Goal: Manage account settings

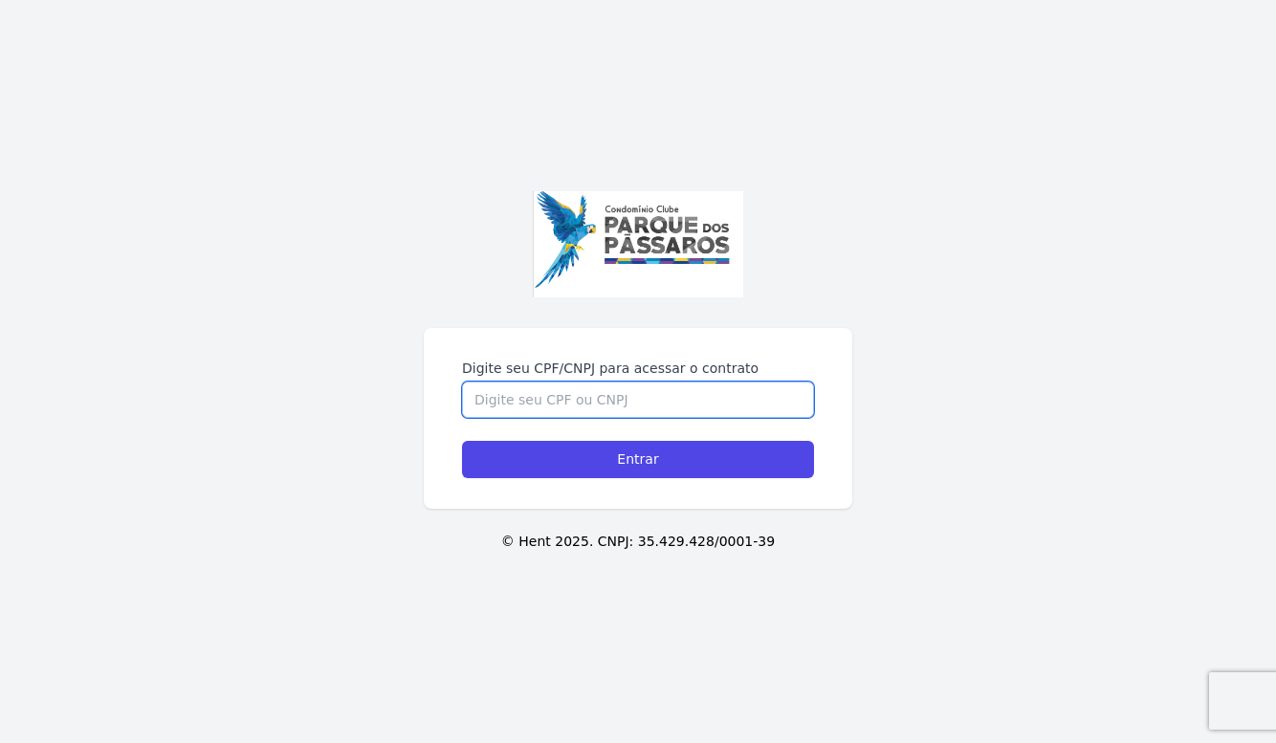
click at [558, 397] on input "Digite seu CPF/CNPJ para acessar o contrato" at bounding box center [638, 400] width 352 height 36
type input "03511635144"
click at [462, 441] on input "Entrar" at bounding box center [638, 459] width 352 height 37
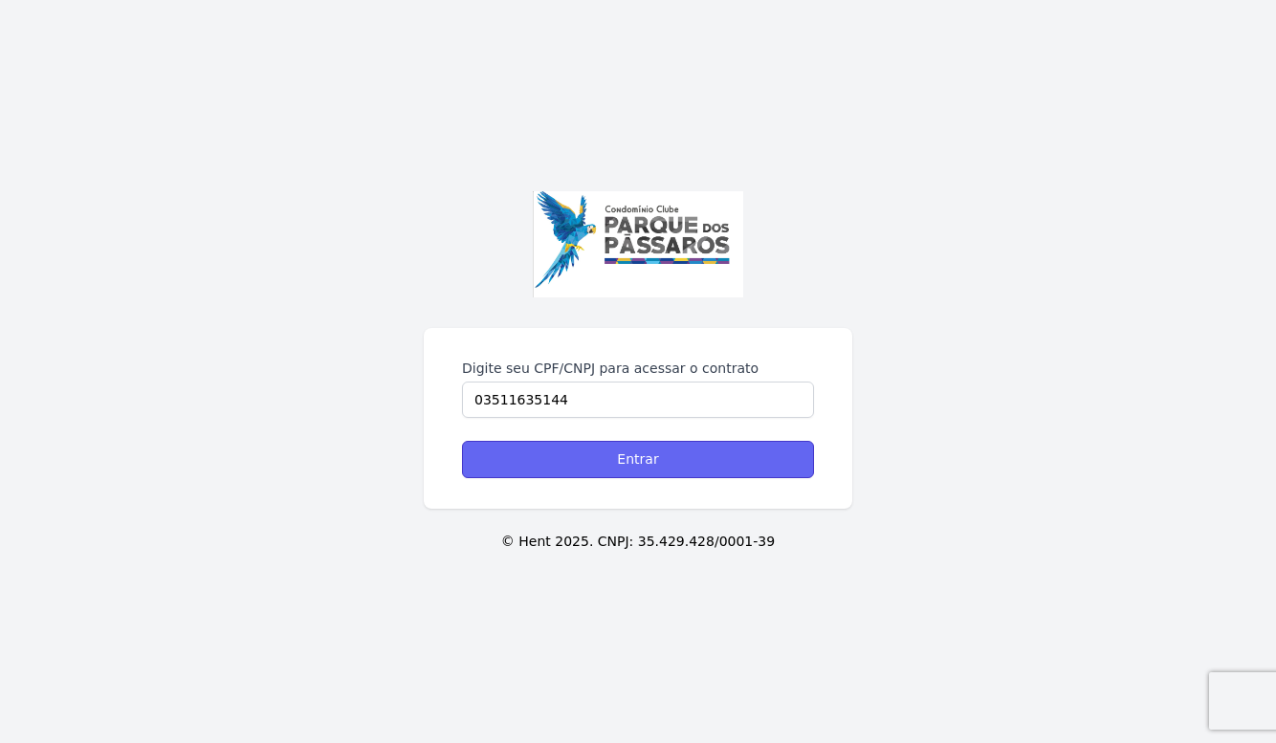
click at [580, 467] on input "Entrar" at bounding box center [638, 459] width 352 height 37
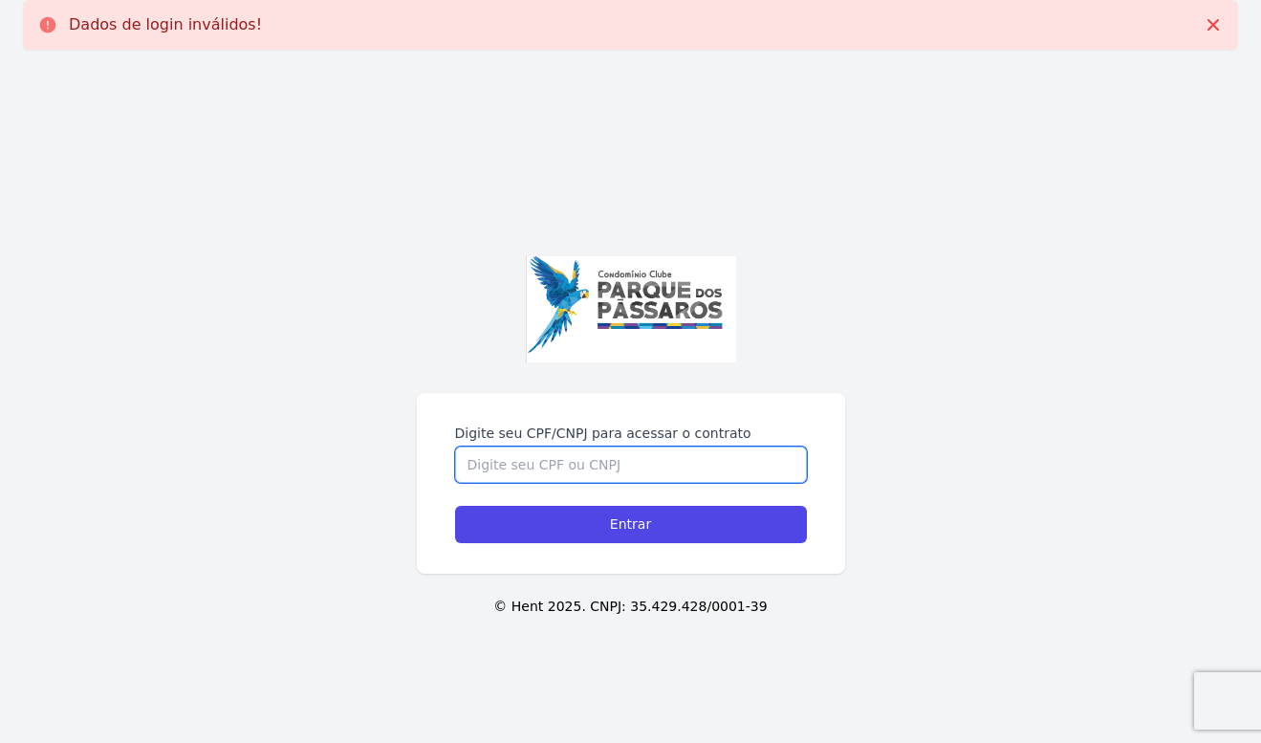
click at [578, 466] on input "Digite seu CPF/CNPJ para acessar o contrato" at bounding box center [631, 465] width 352 height 36
type input "035.116.351-44"
click at [455, 506] on input "Entrar" at bounding box center [631, 524] width 352 height 37
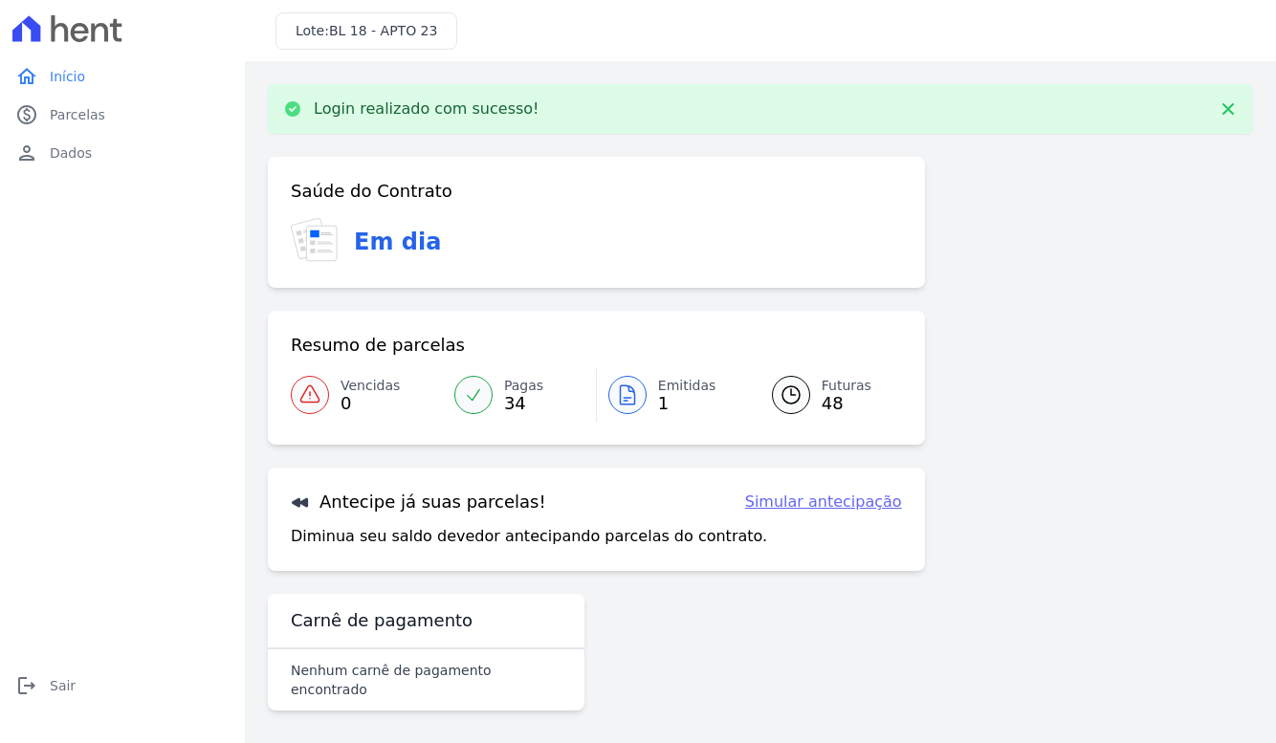
click at [689, 387] on span "Emitidas" at bounding box center [687, 386] width 58 height 20
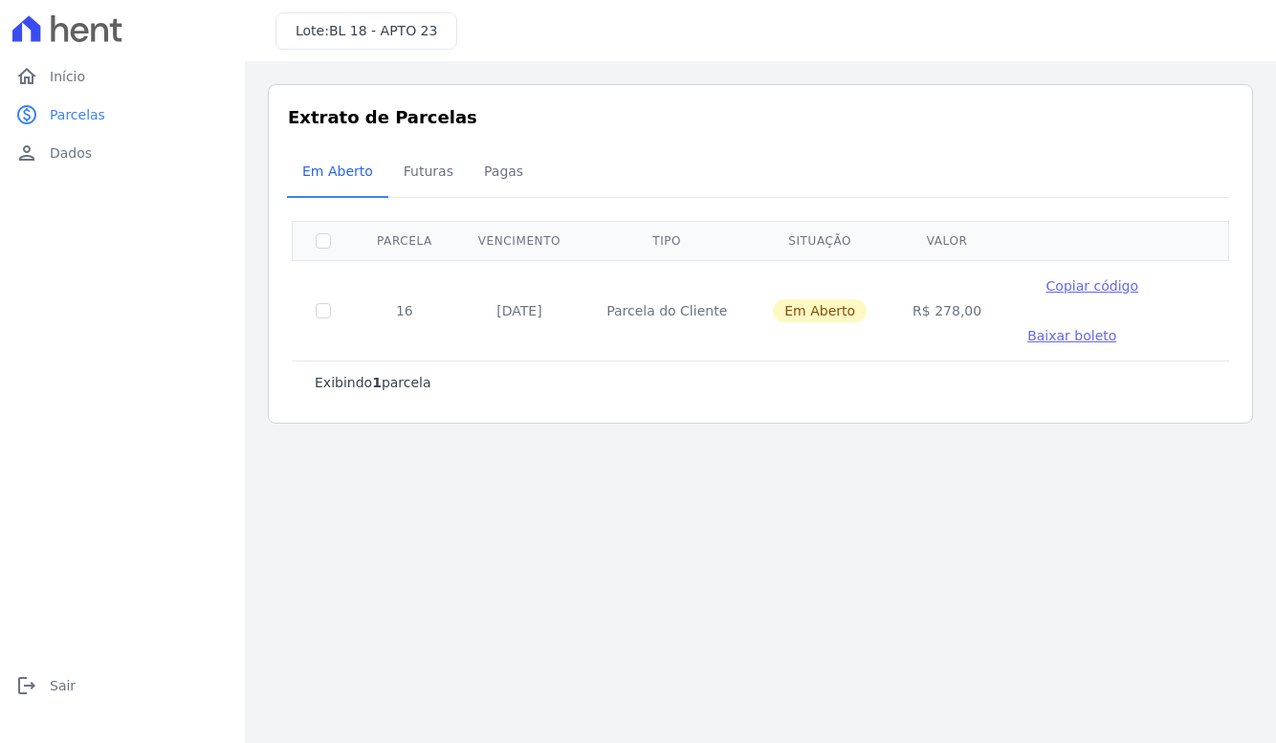
click at [1027, 338] on span "Baixar boleto" at bounding box center [1071, 335] width 89 height 15
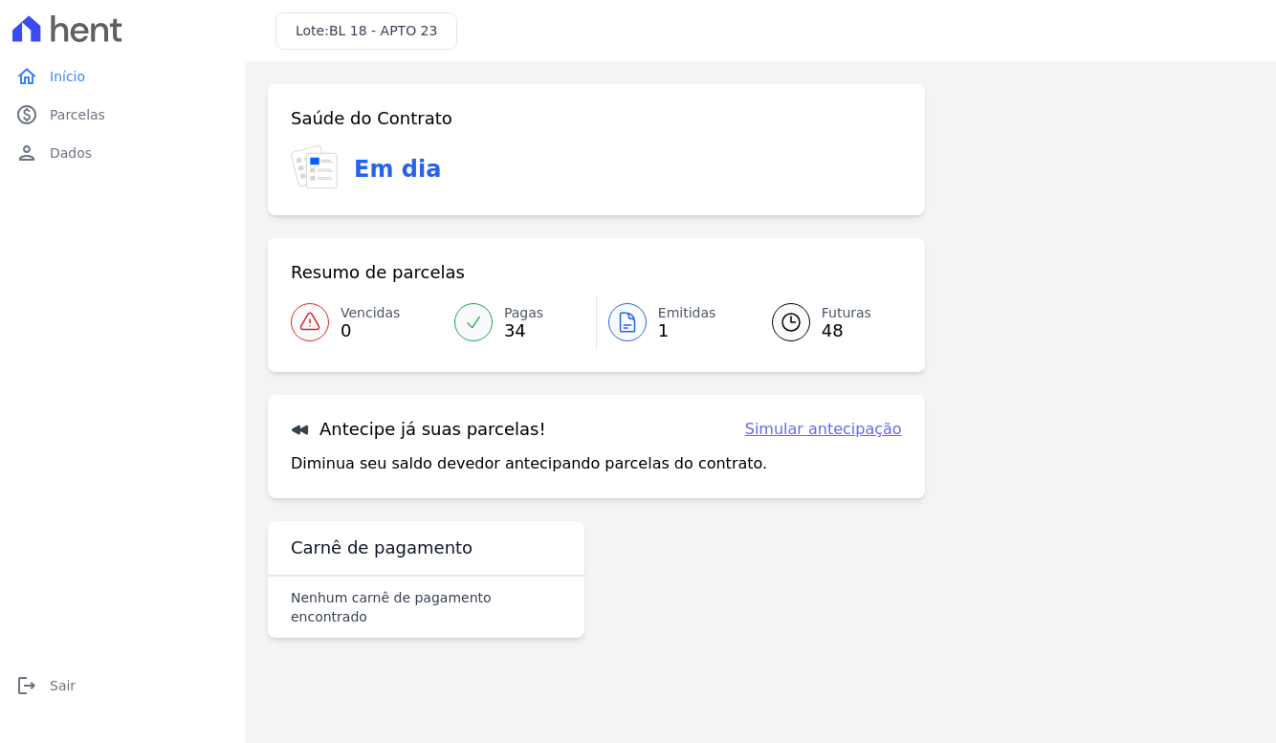
click at [521, 323] on span "34" at bounding box center [523, 330] width 39 height 15
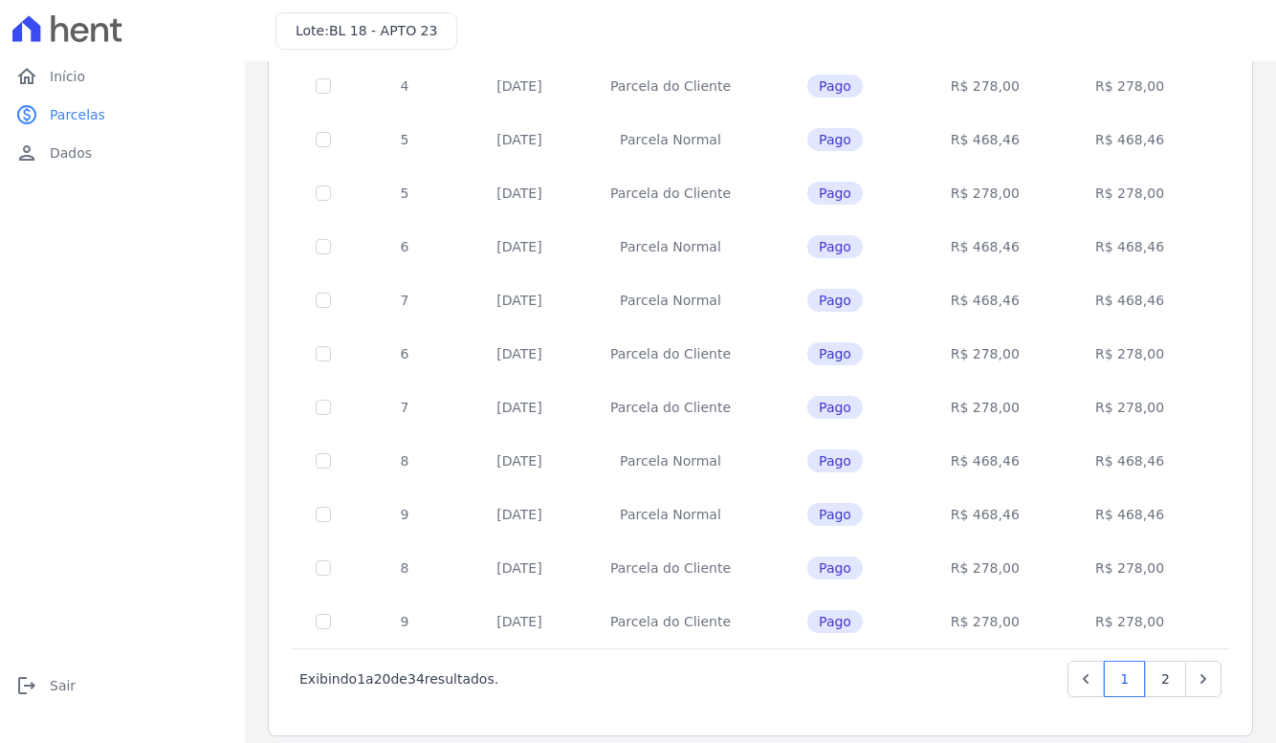
scroll to position [715, 0]
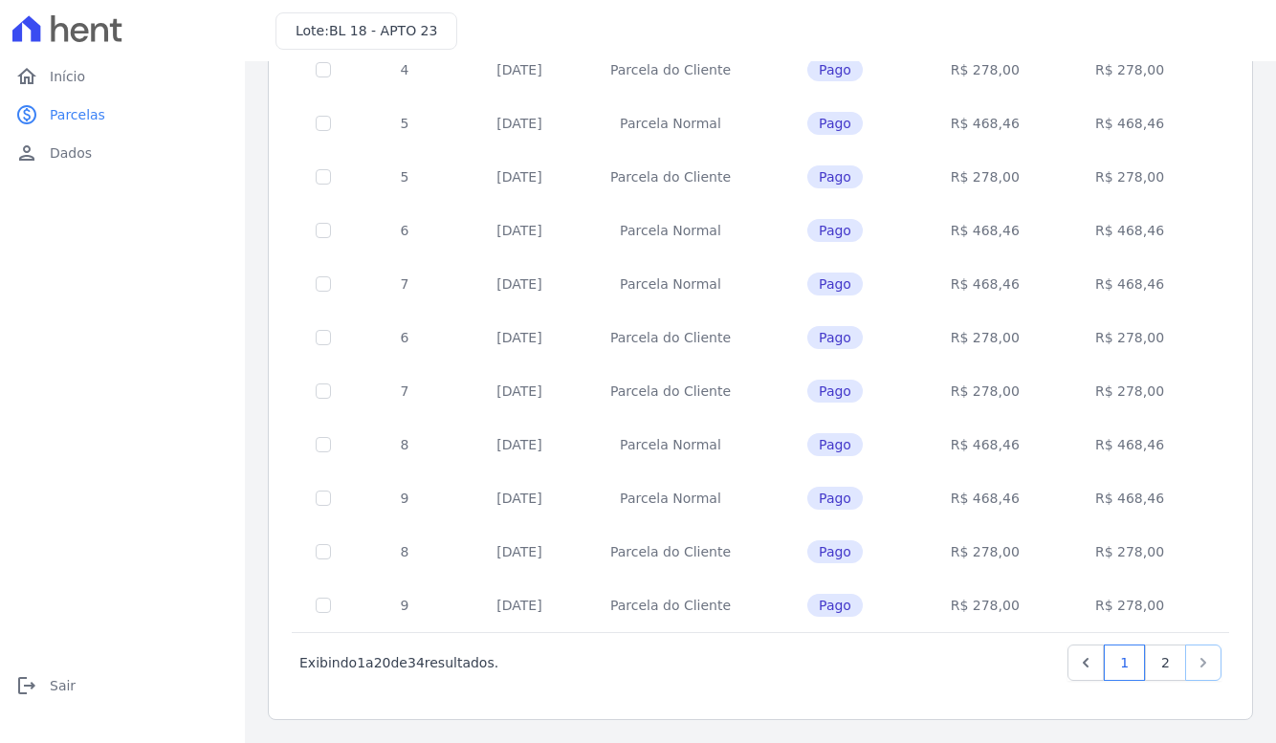
click at [1193, 661] on icon "Next" at bounding box center [1202, 662] width 19 height 19
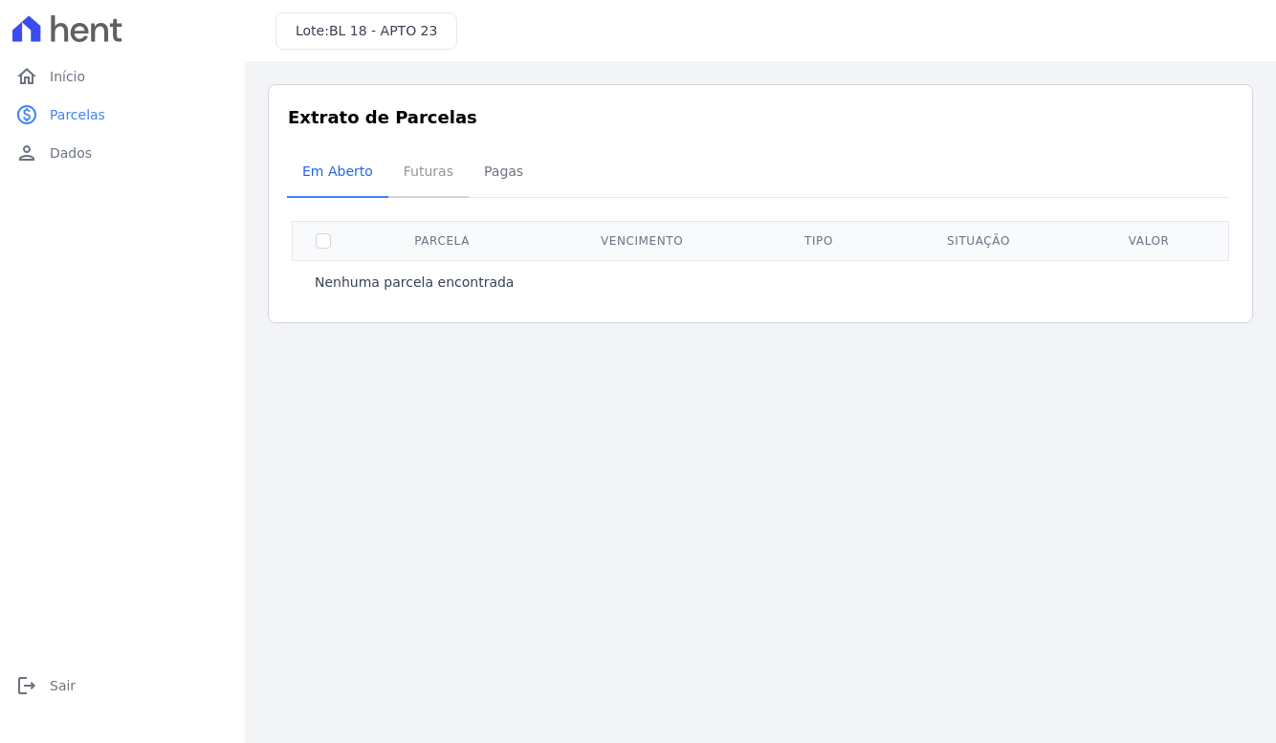
click at [433, 160] on span "Futuras" at bounding box center [428, 171] width 73 height 38
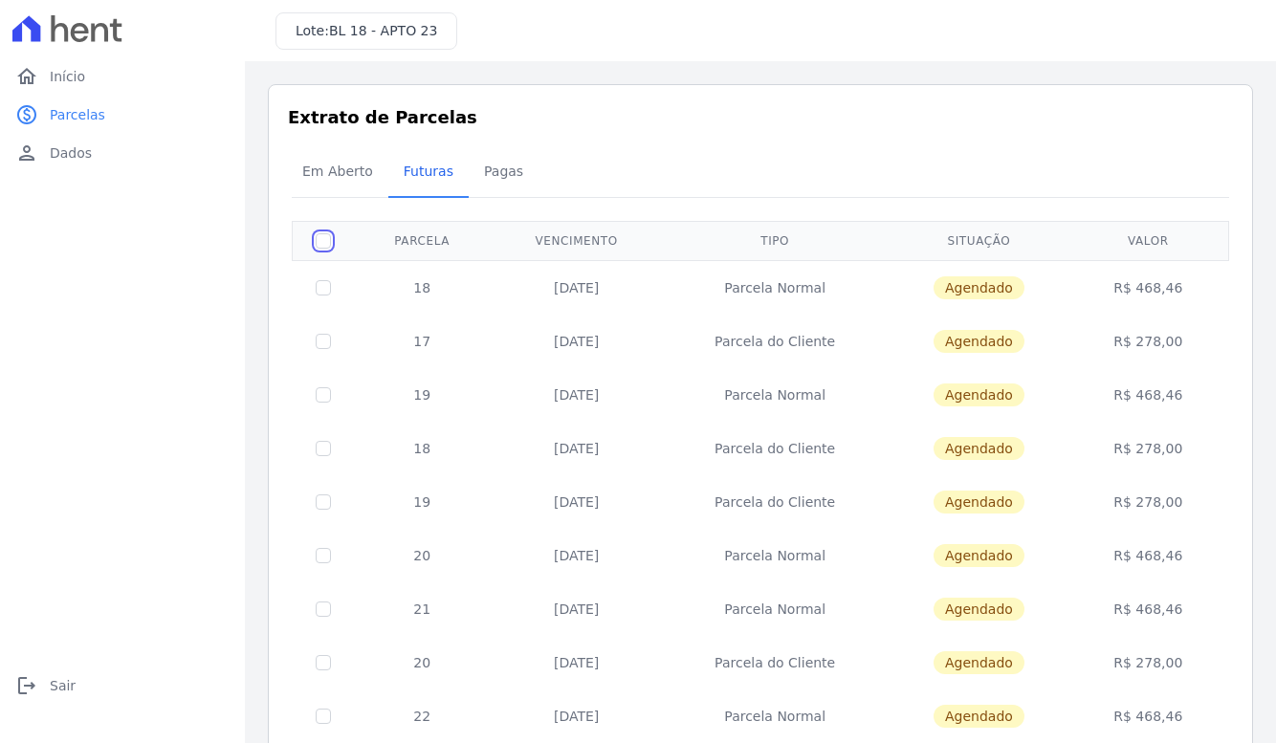
click at [319, 243] on input "checkbox" at bounding box center [323, 240] width 15 height 15
checkbox input "true"
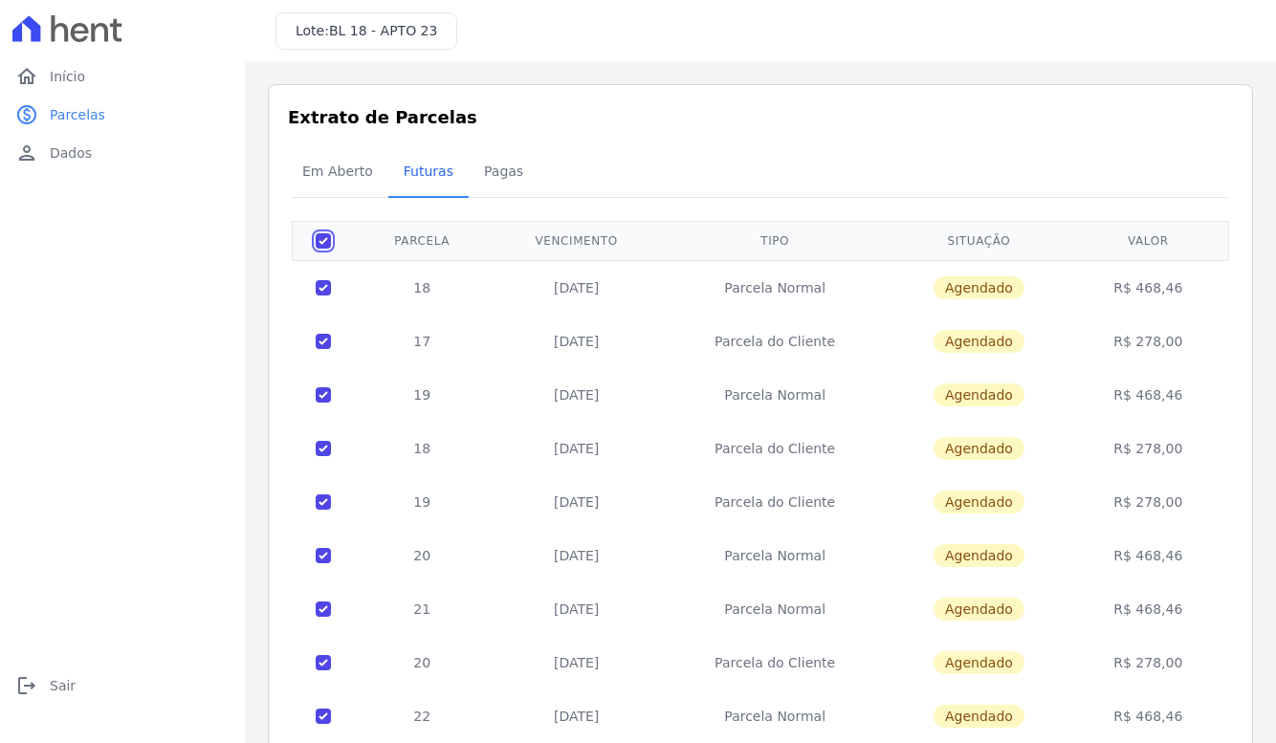
checkbox input "true"
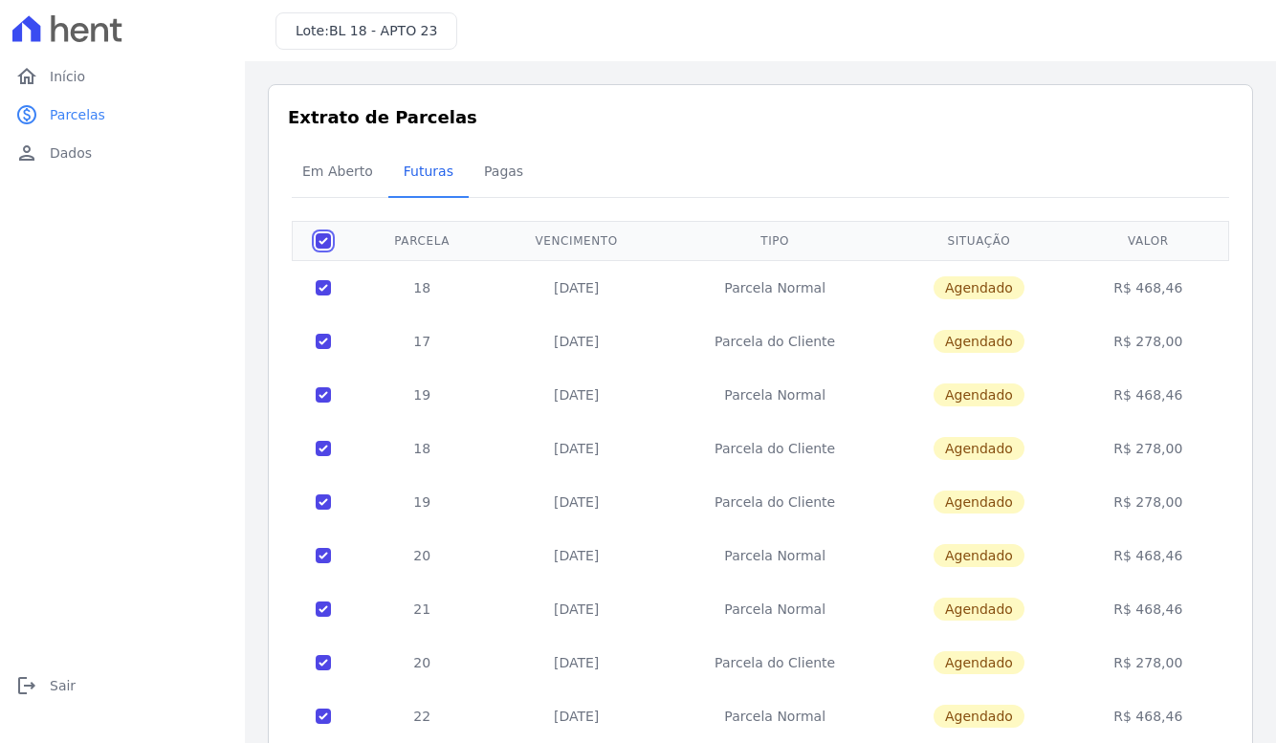
checkbox input "true"
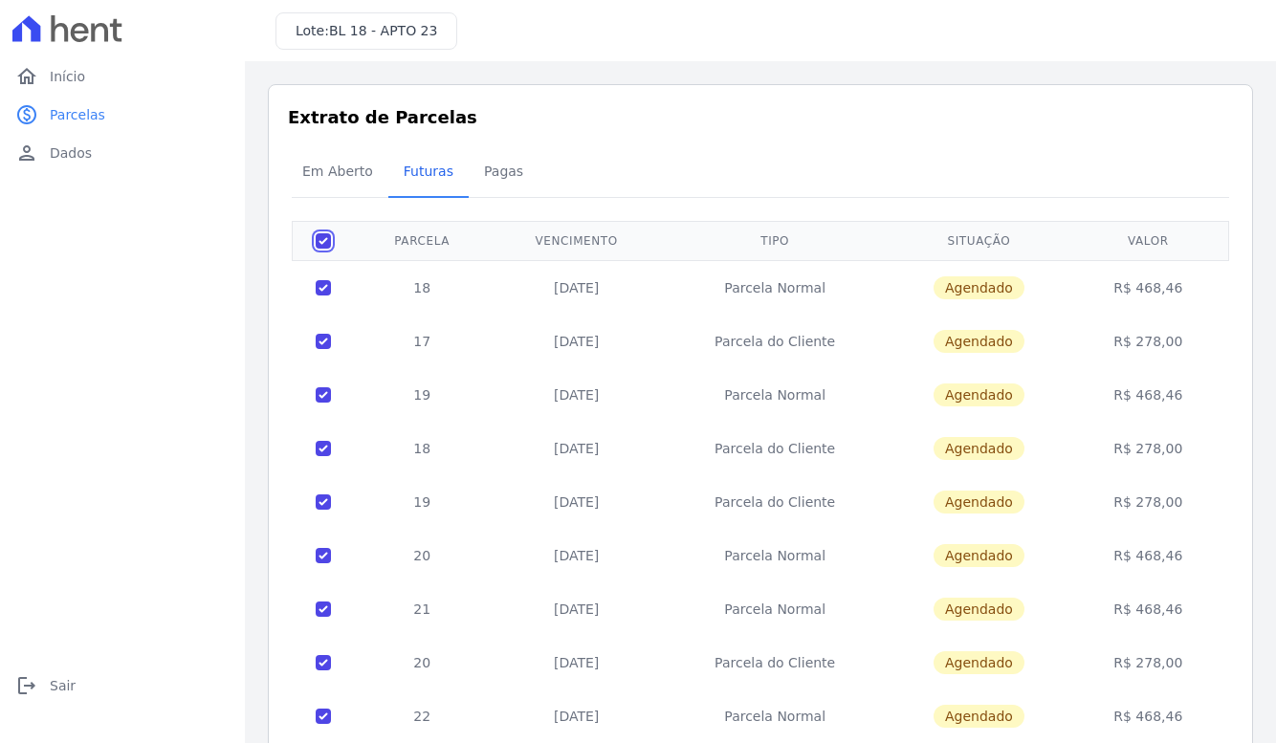
checkbox input "true"
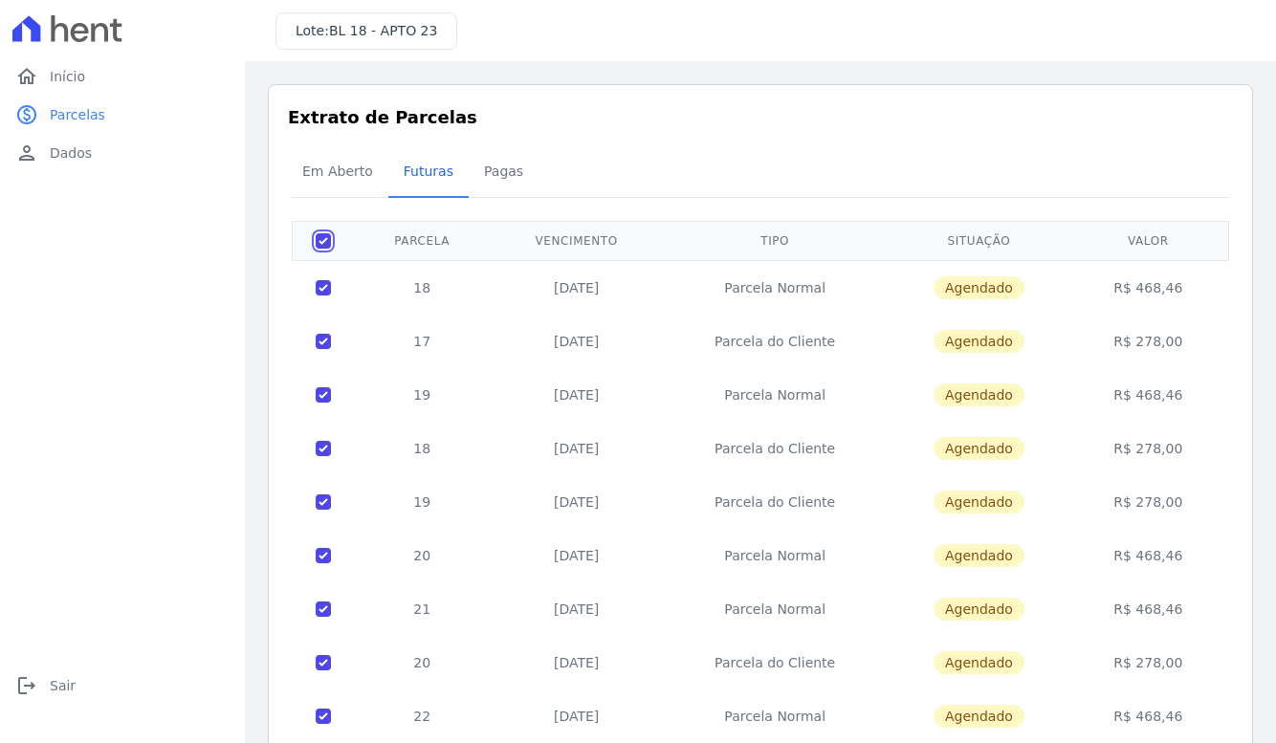
checkbox input "true"
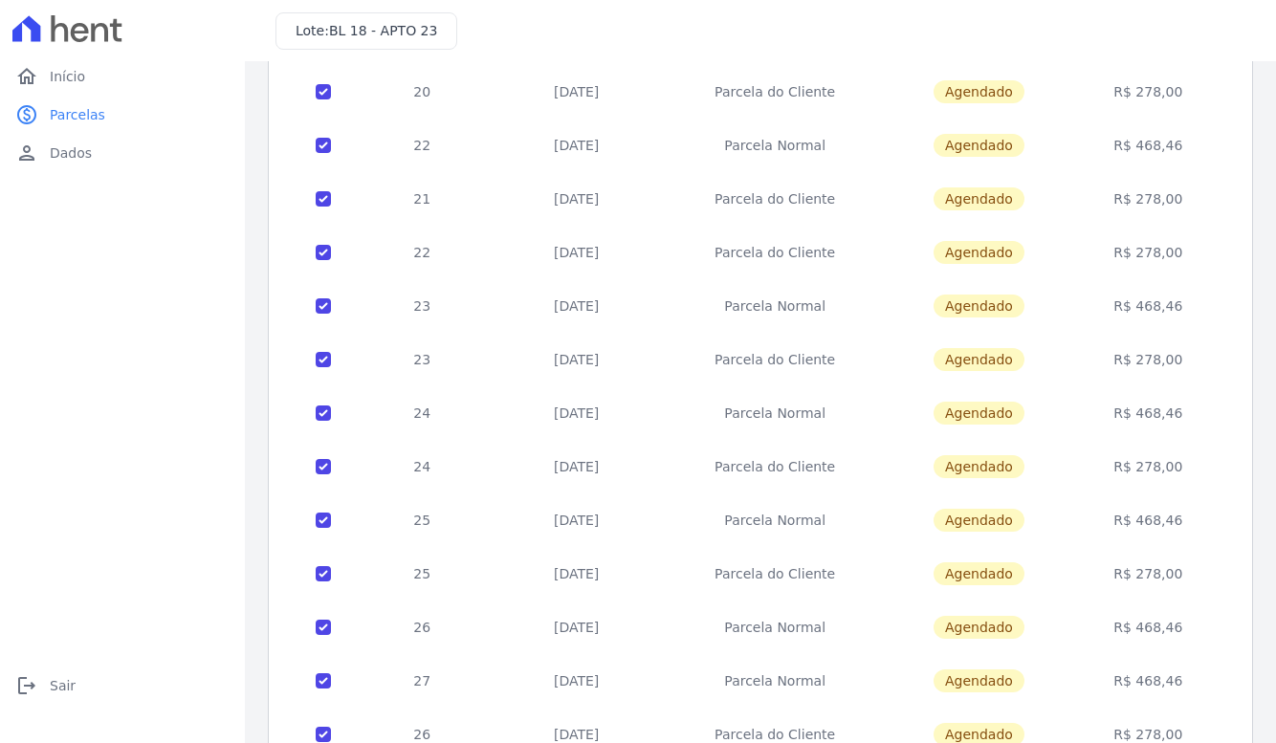
scroll to position [700, 0]
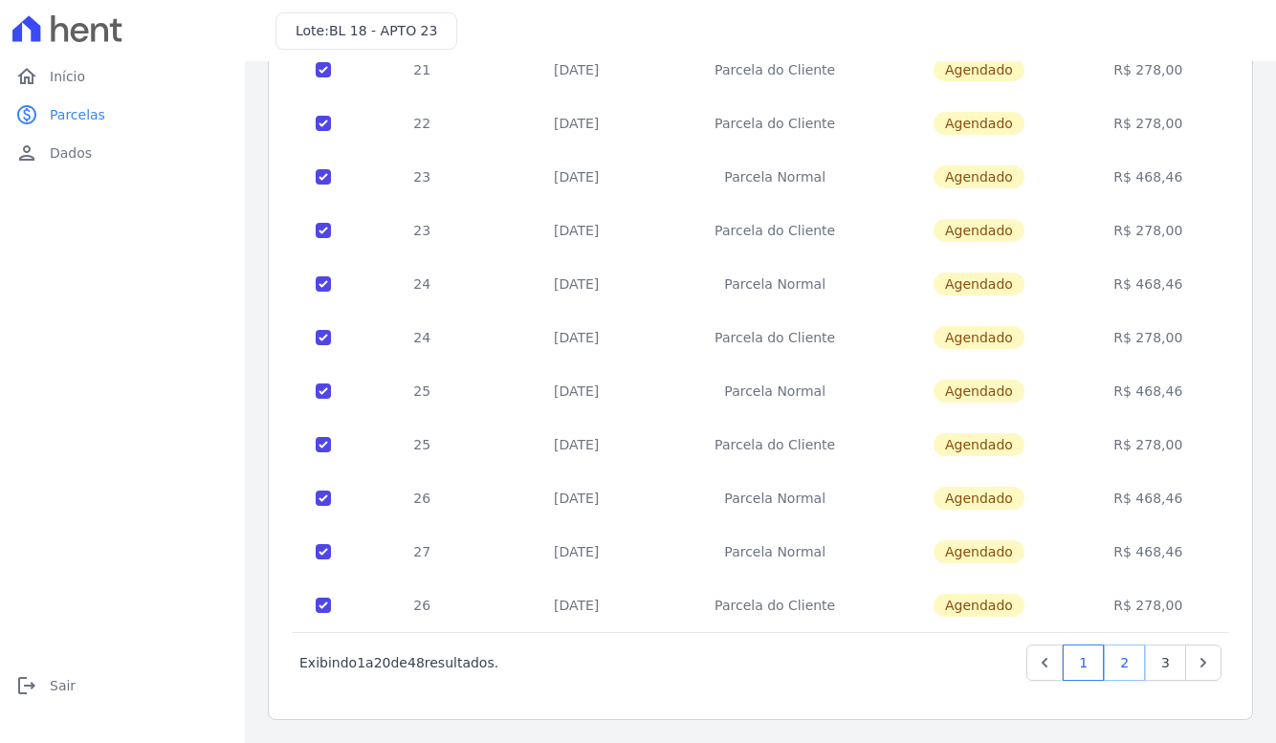
click at [1107, 665] on link "2" at bounding box center [1123, 662] width 41 height 36
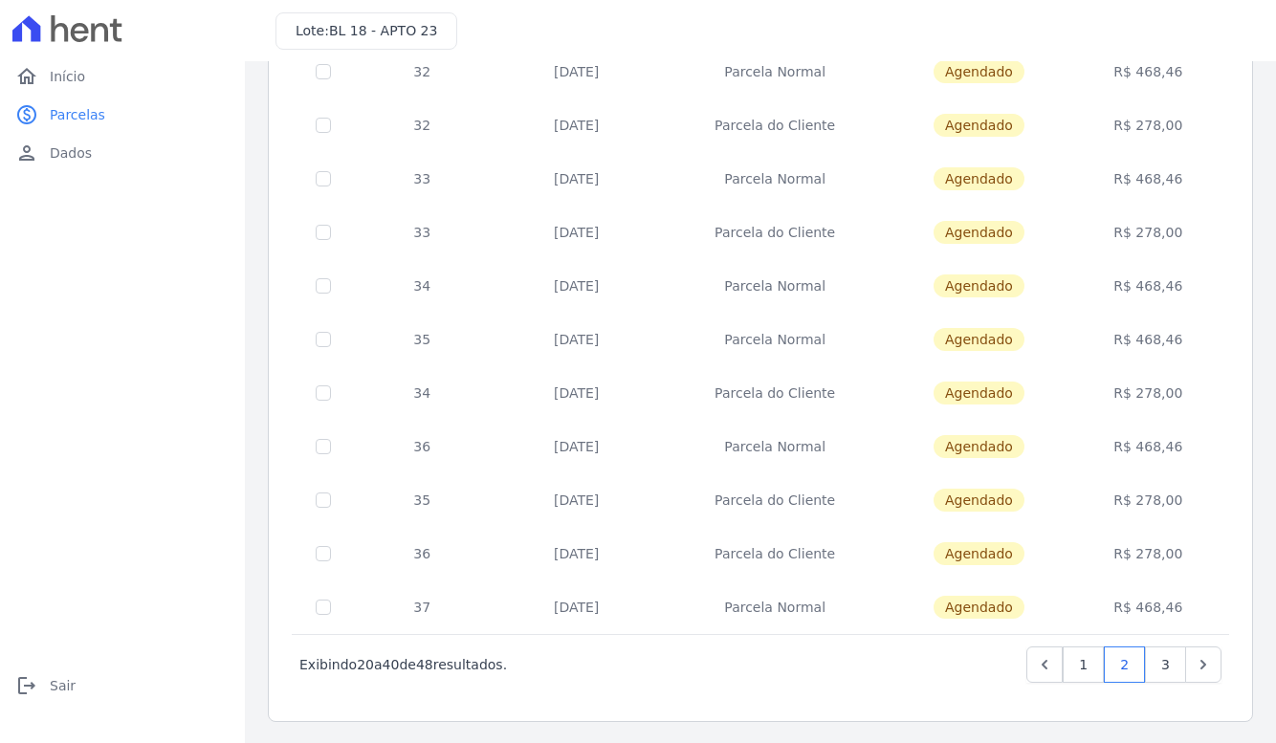
scroll to position [700, 0]
click at [1071, 657] on link "1" at bounding box center [1082, 662] width 41 height 36
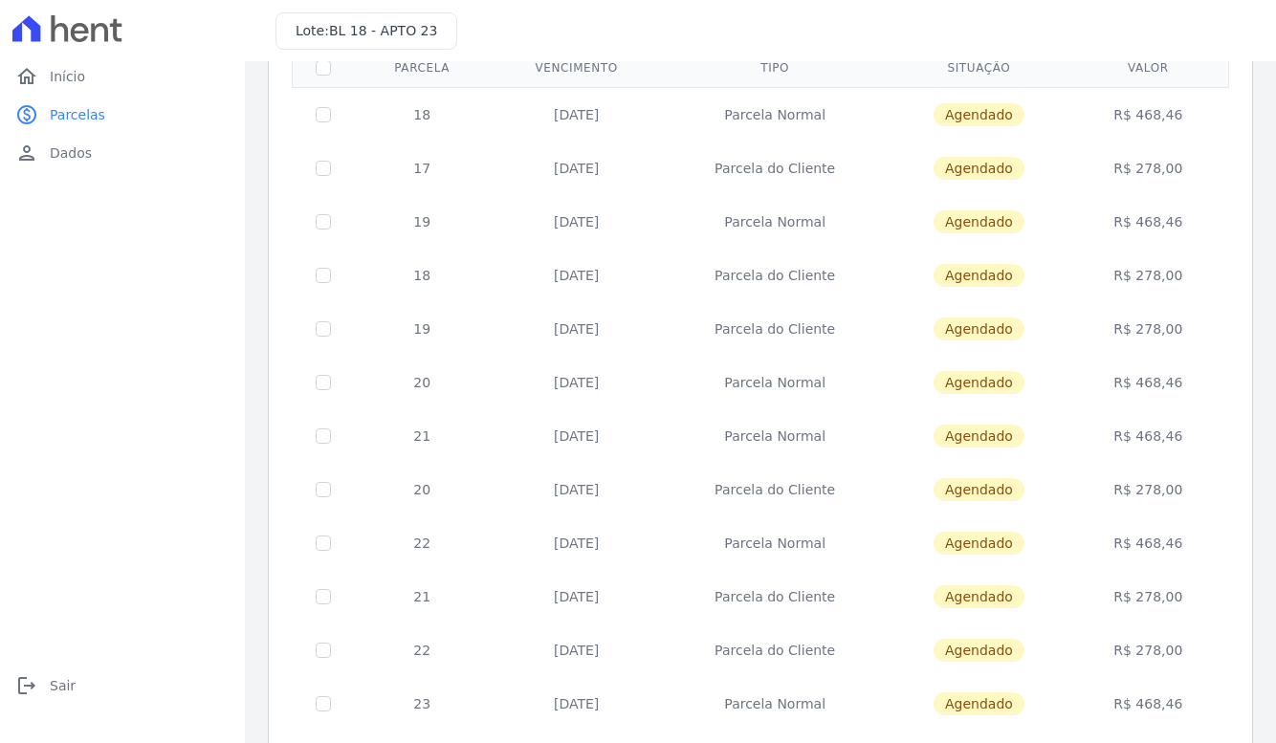
scroll to position [126, 0]
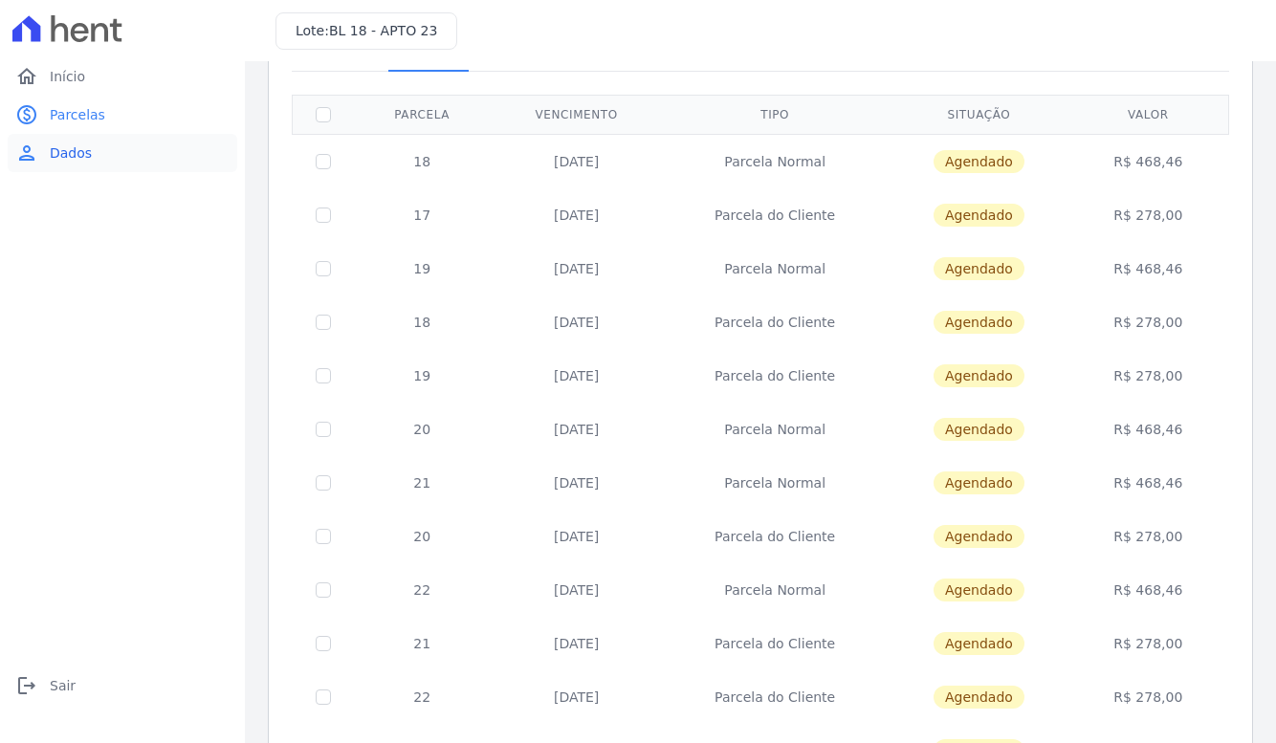
click at [67, 157] on span "Dados" at bounding box center [71, 152] width 42 height 19
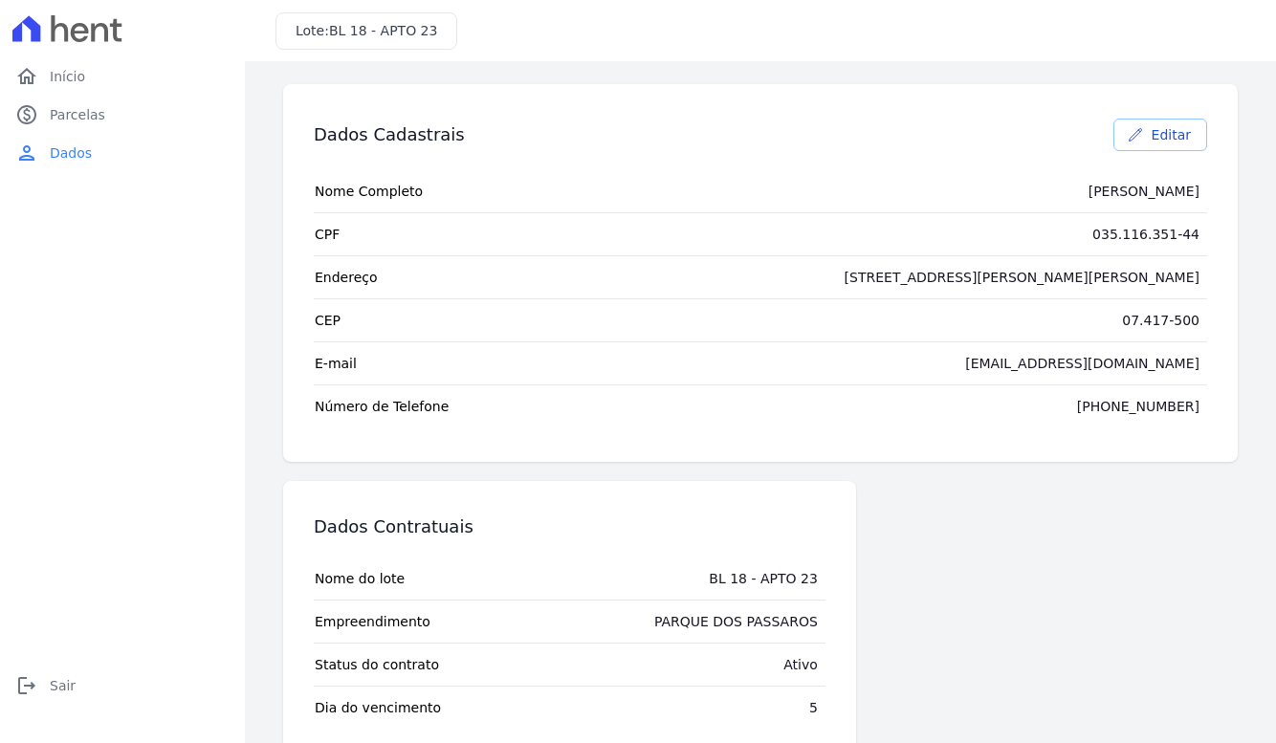
click at [1156, 142] on span "Editar" at bounding box center [1170, 134] width 39 height 19
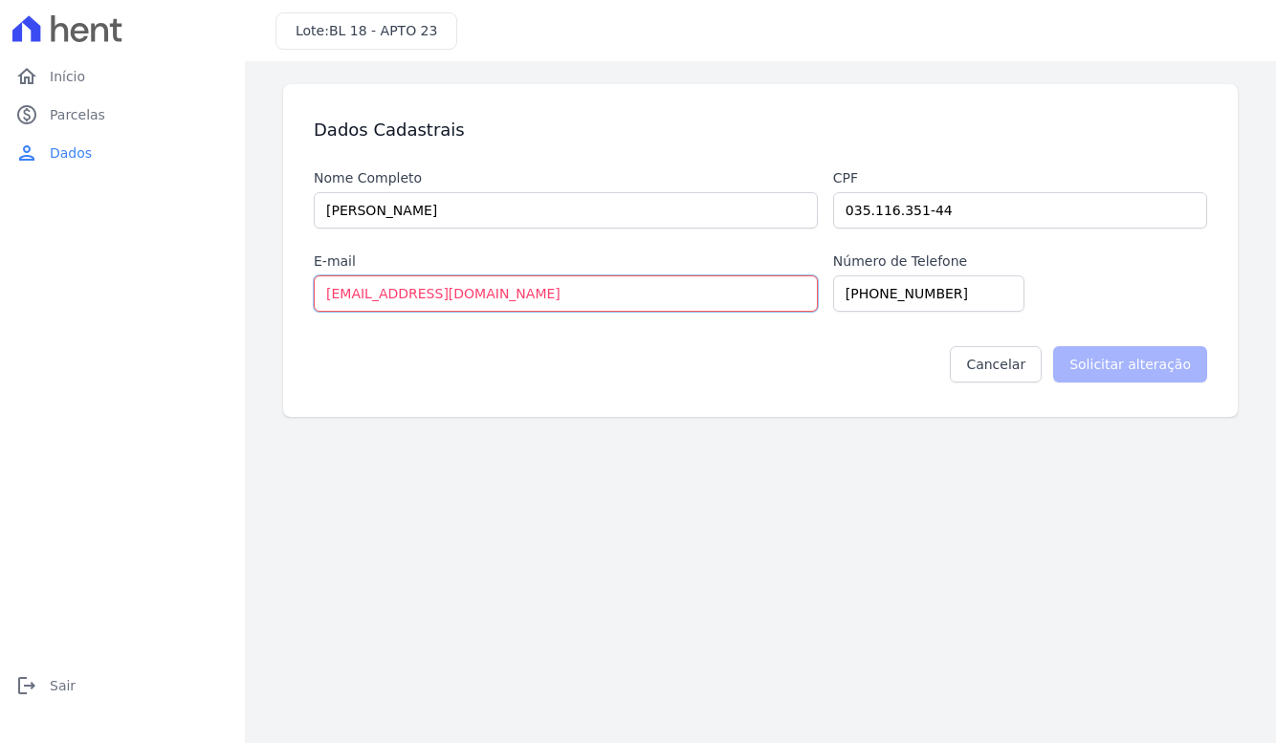
click at [446, 291] on input "MARIAEDUARDAFG@GMAIL.COM" at bounding box center [566, 293] width 504 height 36
type input "MARIAEDUARDAFG90@GMAIL.COM"
click at [1120, 365] on input "Solicitar alteração" at bounding box center [1130, 364] width 154 height 36
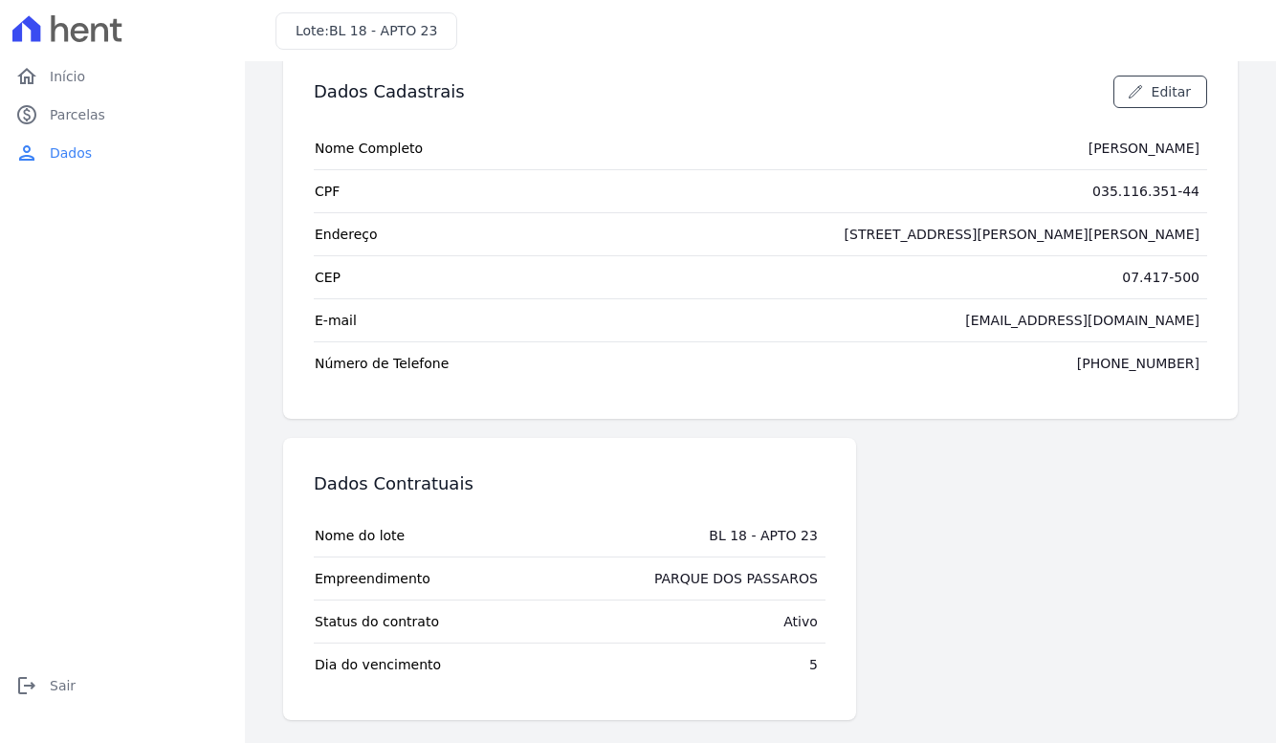
scroll to position [150, 0]
